Goal: Obtain resource: Obtain resource

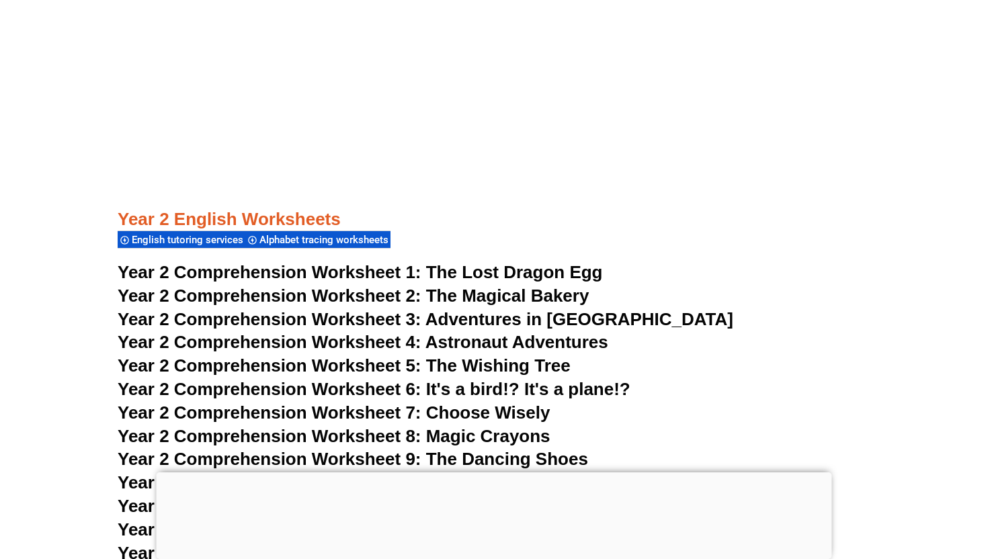
scroll to position [3032, 0]
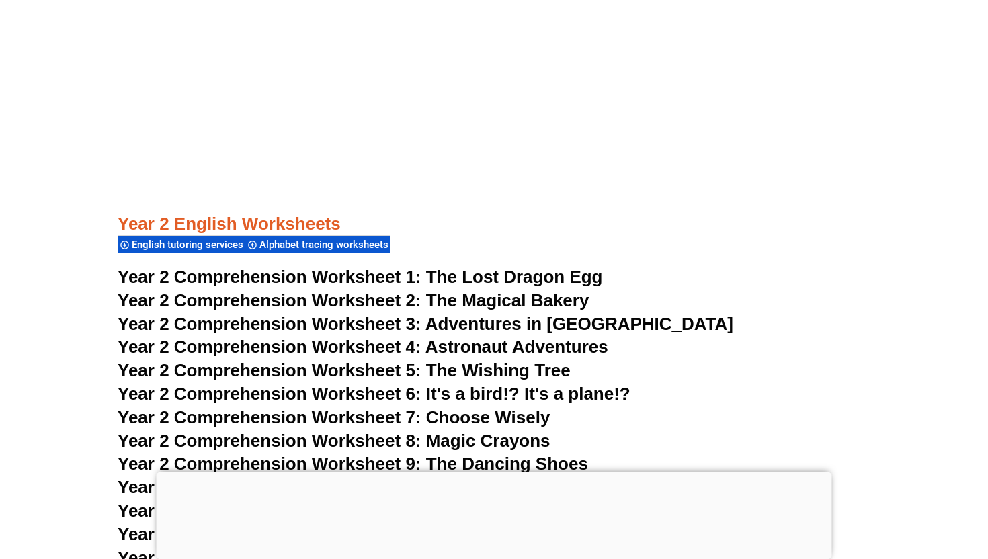
click at [209, 242] on span "English tutoring services" at bounding box center [190, 245] width 116 height 12
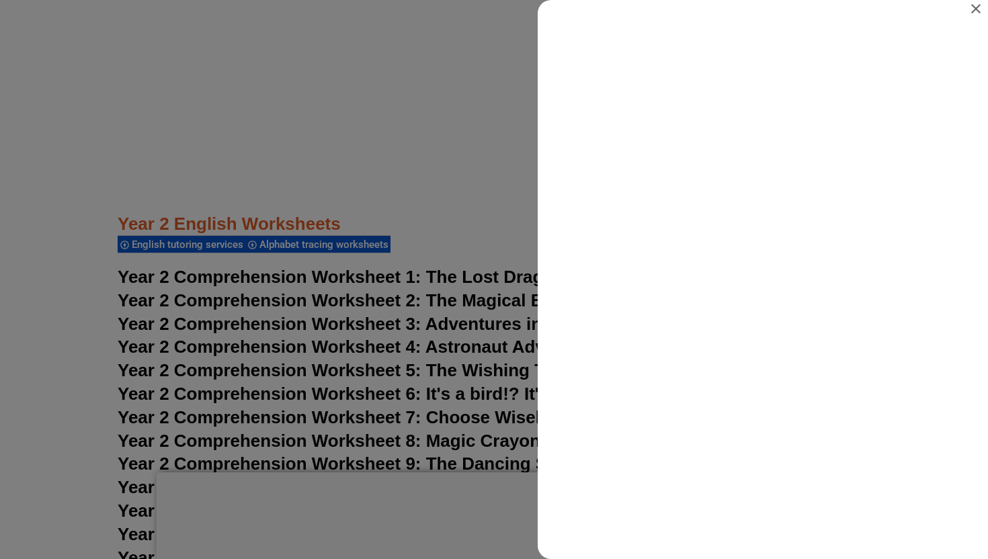
scroll to position [0, 0]
click at [979, 7] on icon "Close" at bounding box center [976, 9] width 16 height 16
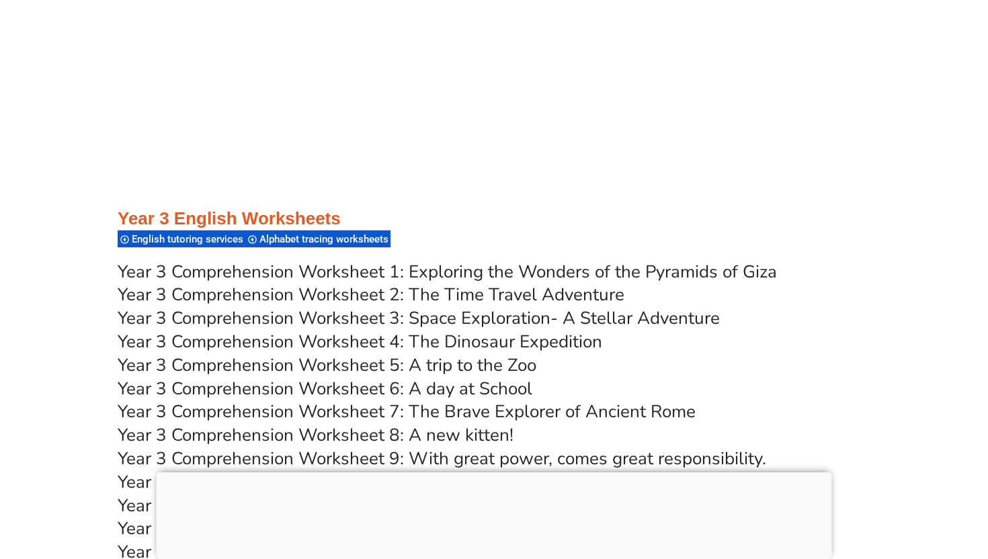
scroll to position [4280, 0]
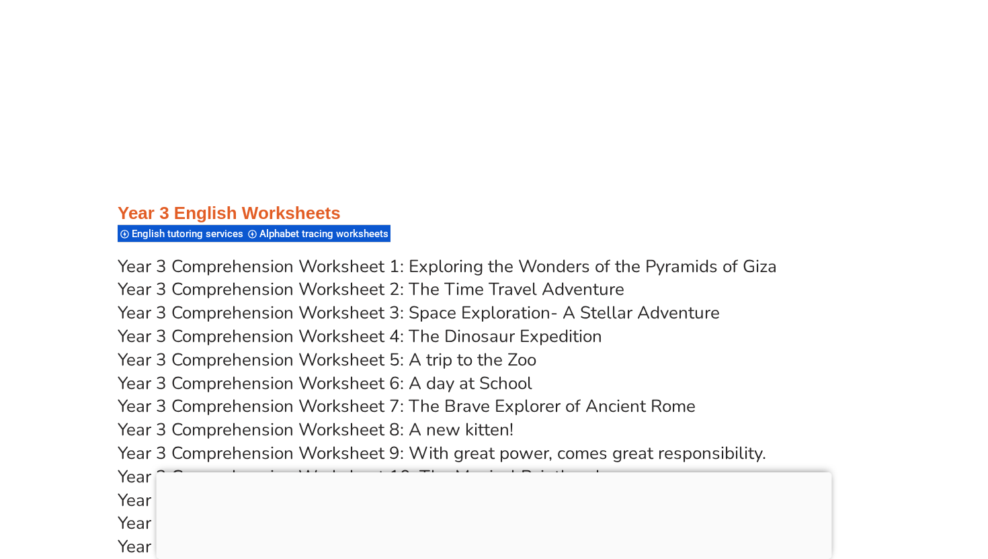
click at [530, 331] on link "Year 3 Comprehension Worksheet 4: The Dinosaur Expedition" at bounding box center [360, 337] width 484 height 24
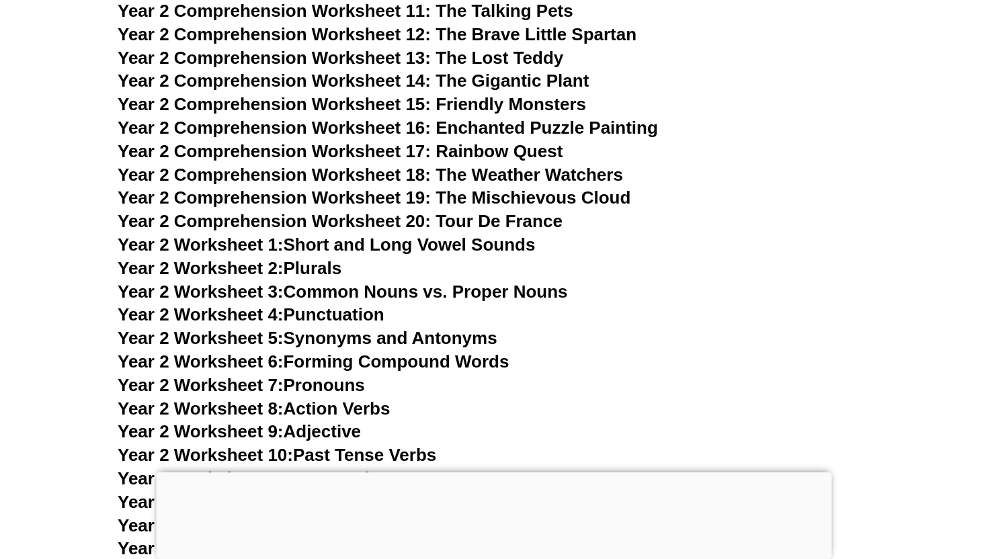
scroll to position [3531, 0]
click at [512, 215] on span "Year 2 Comprehension Worksheet 20: Tour De France" at bounding box center [340, 222] width 445 height 20
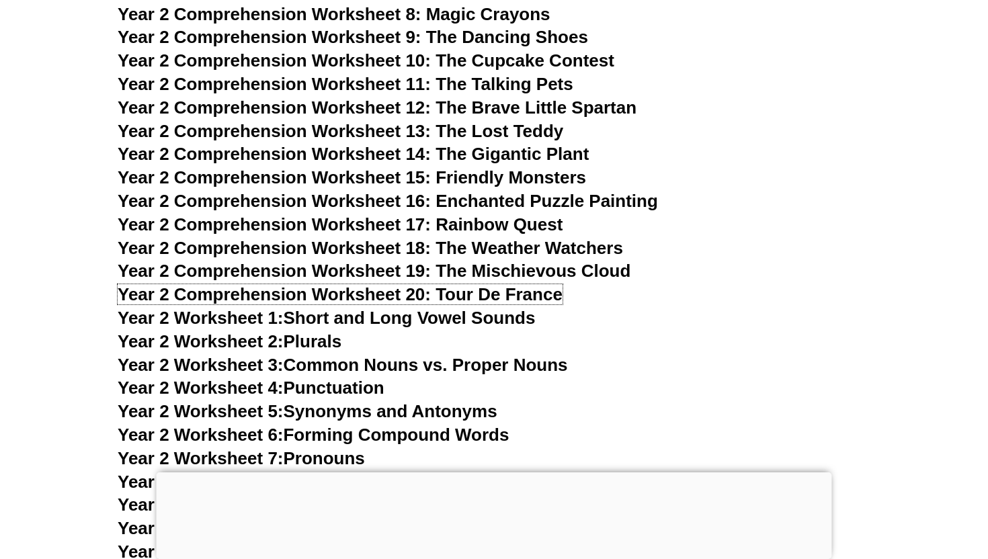
scroll to position [3455, 0]
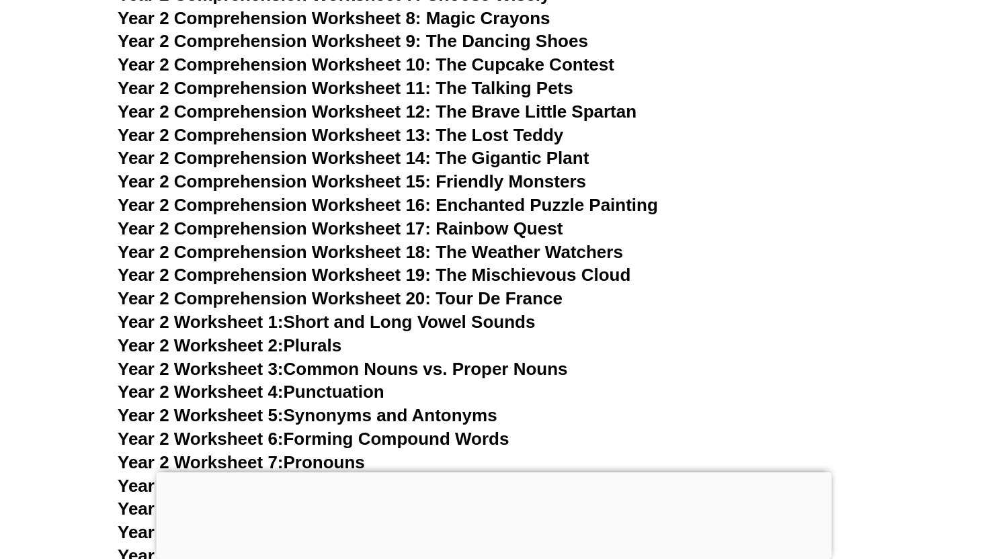
click at [521, 245] on span "Year 2 Comprehension Worksheet 18: The Weather Watchers" at bounding box center [370, 252] width 505 height 20
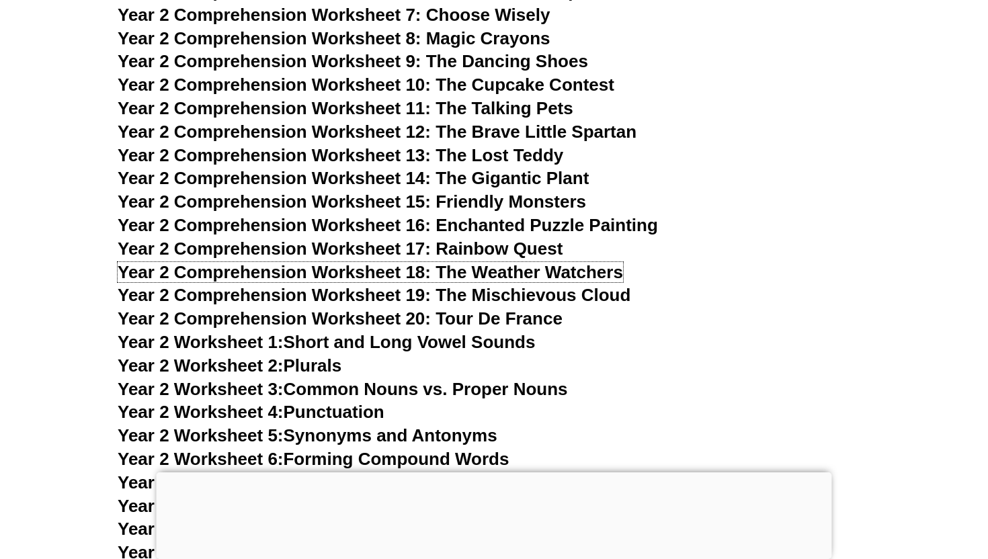
scroll to position [3432, 0]
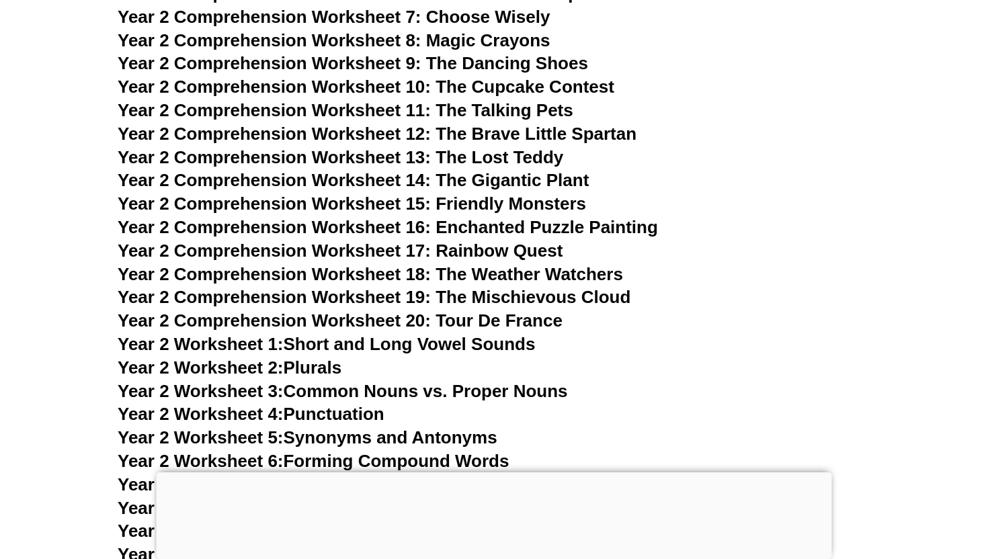
click at [560, 85] on span "Year 2 Comprehension Worksheet 10: The Cupcake Contest" at bounding box center [366, 87] width 497 height 20
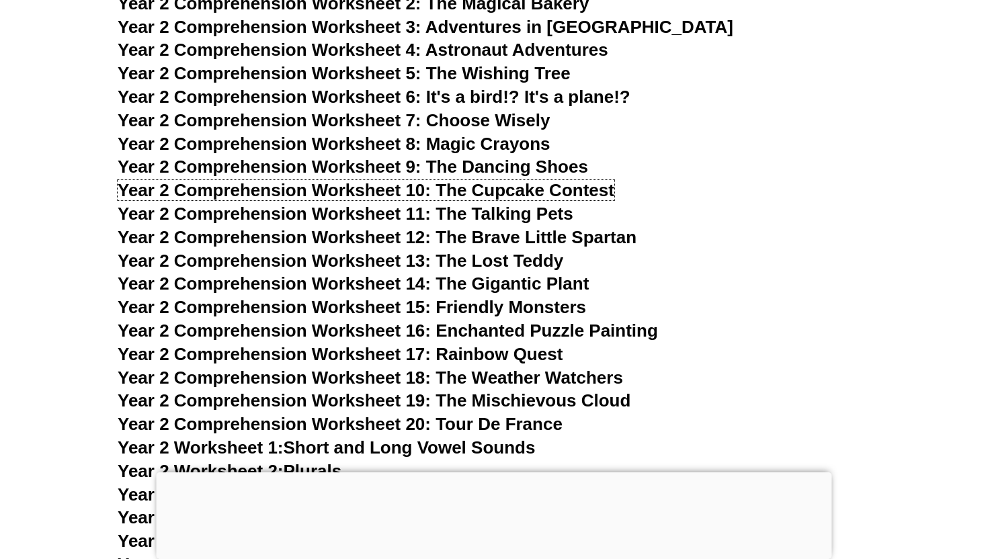
scroll to position [3281, 0]
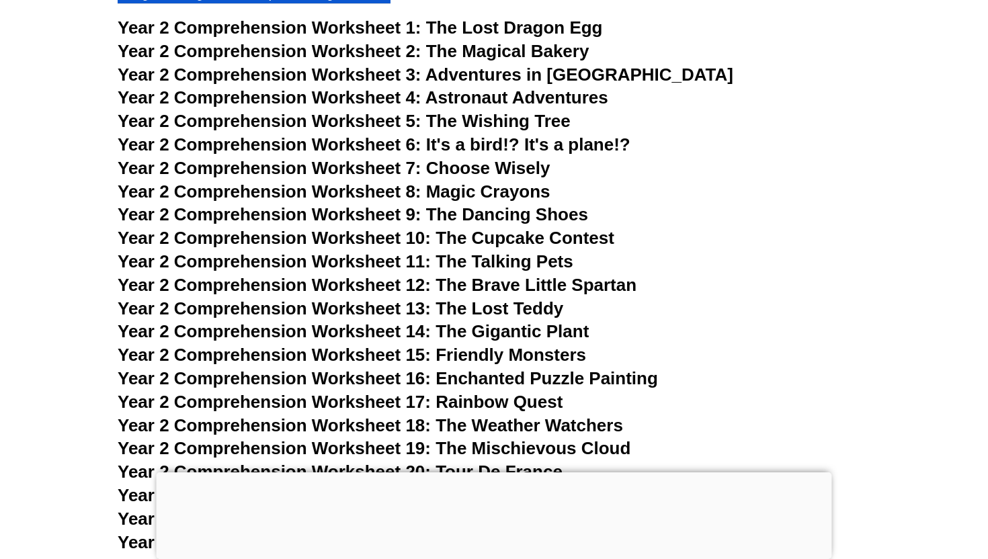
click at [531, 95] on span "Astronaut Adventures" at bounding box center [516, 97] width 183 height 20
click at [585, 48] on span "The Magical Bakery" at bounding box center [507, 51] width 163 height 20
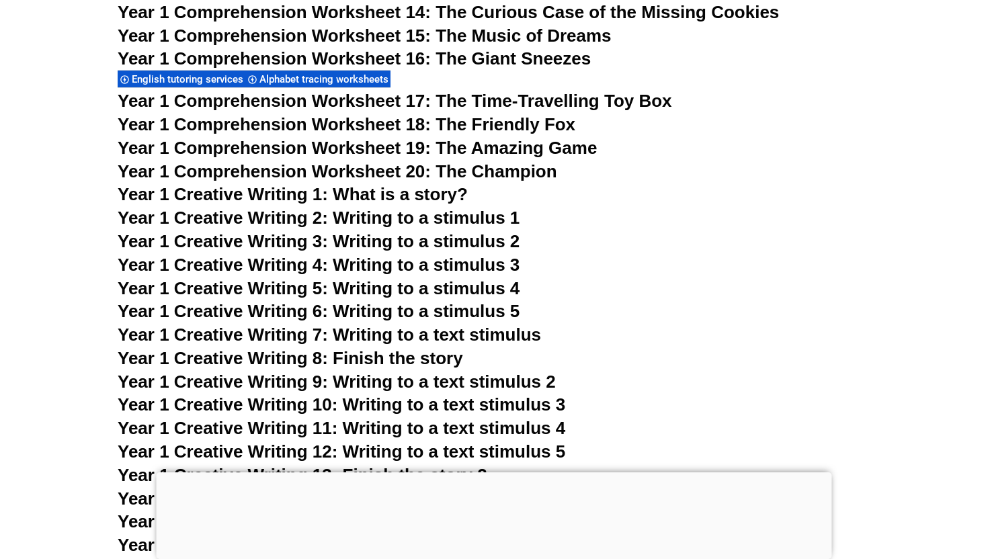
scroll to position [2073, 0]
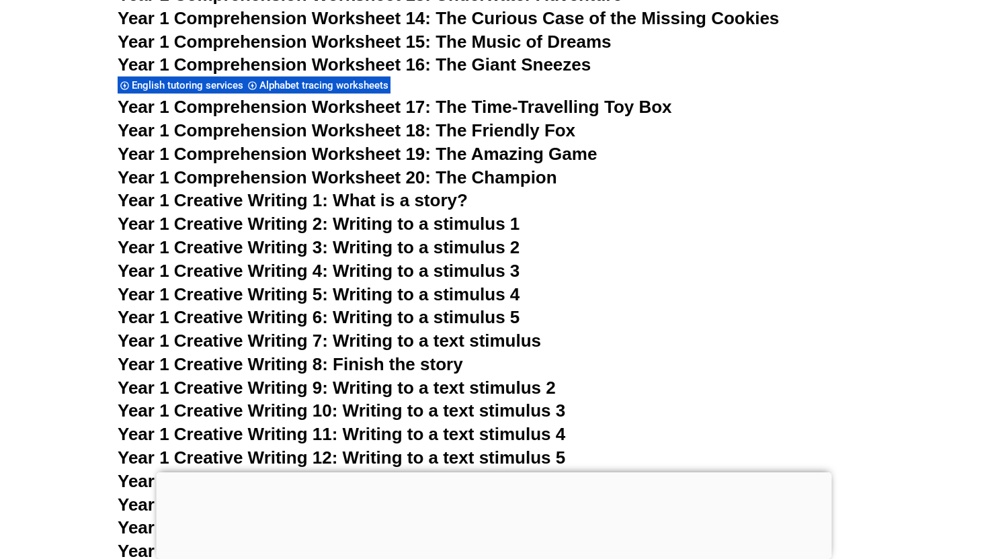
click at [464, 175] on span "Year 1 Comprehension Worksheet 20: The Champion" at bounding box center [337, 177] width 439 height 20
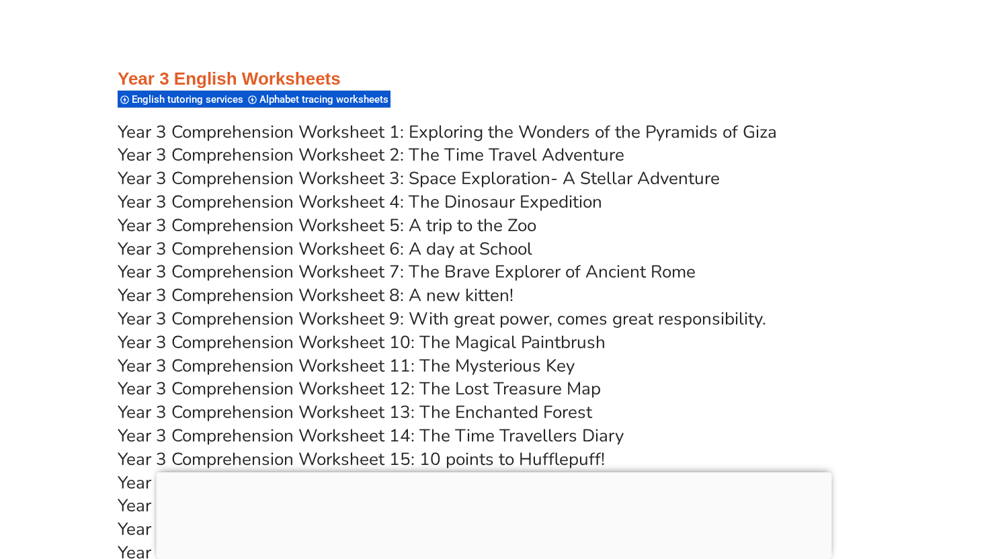
scroll to position [4411, 0]
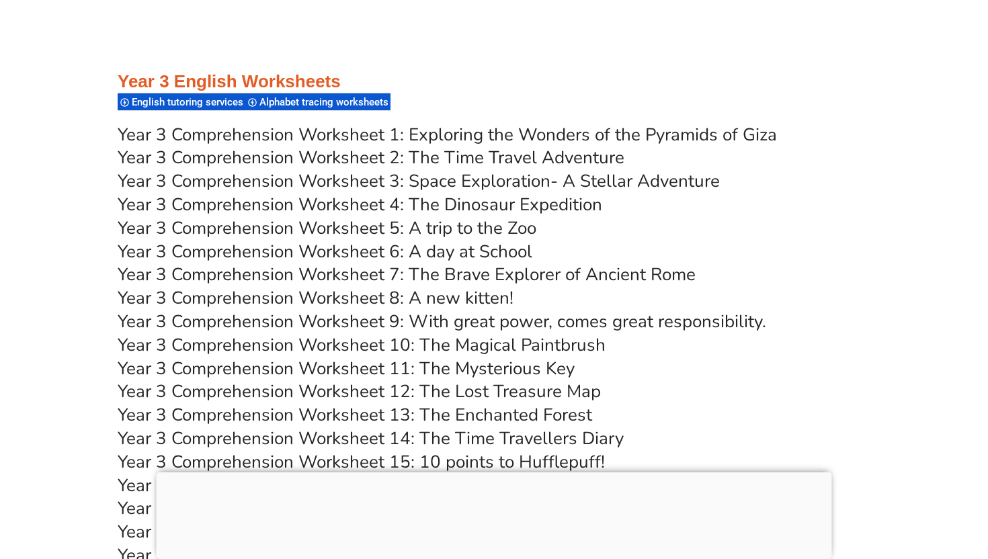
click at [549, 137] on link "Year 3 Comprehension Worksheet 1: Exploring the Wonders of the Pyramids of Giza" at bounding box center [447, 135] width 659 height 24
